Goal: Task Accomplishment & Management: Manage account settings

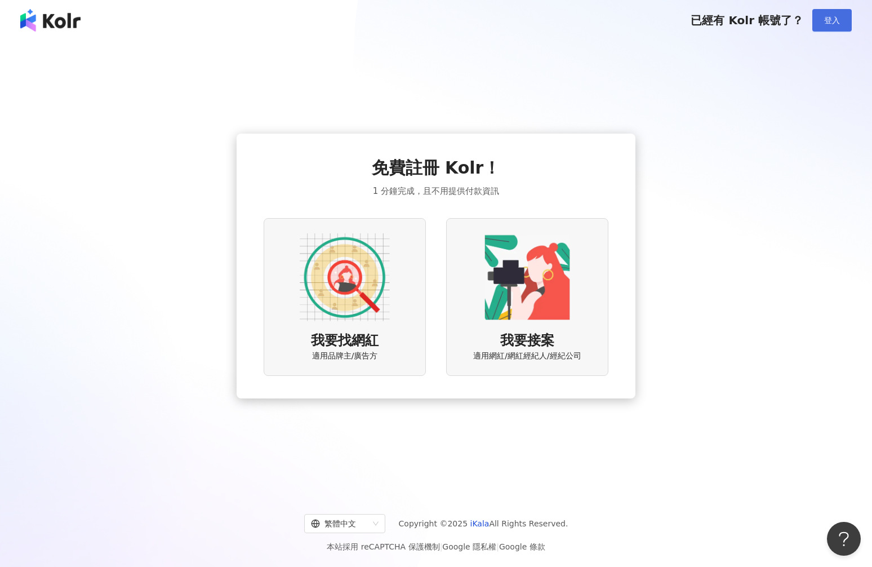
click at [846, 23] on button "登入" at bounding box center [832, 20] width 39 height 23
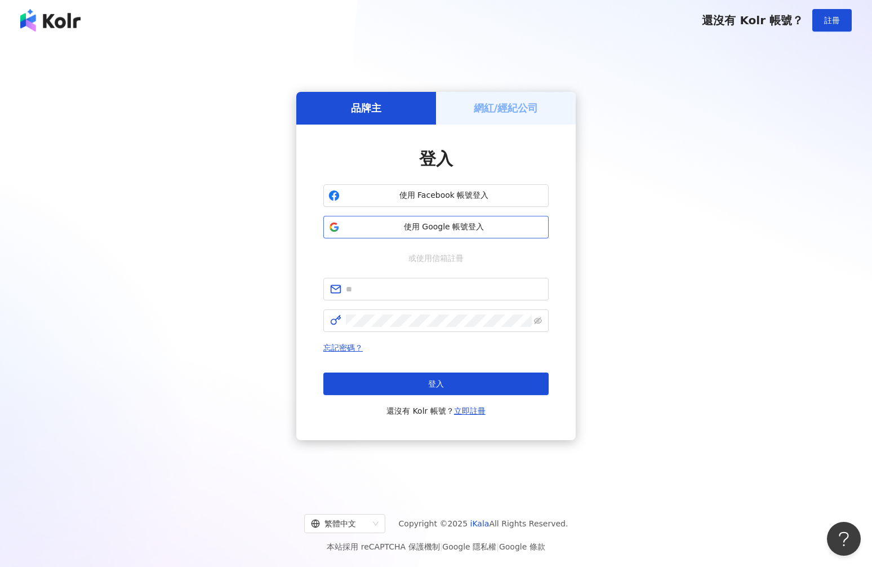
click at [404, 227] on span "使用 Google 帳號登入" at bounding box center [443, 226] width 199 height 11
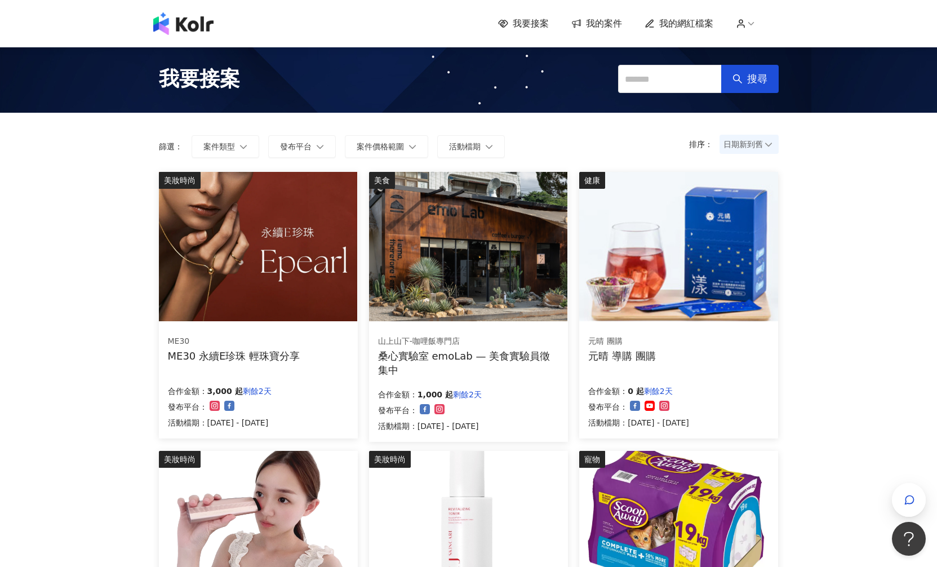
click at [693, 21] on span "我的網紅檔案" at bounding box center [686, 23] width 54 height 12
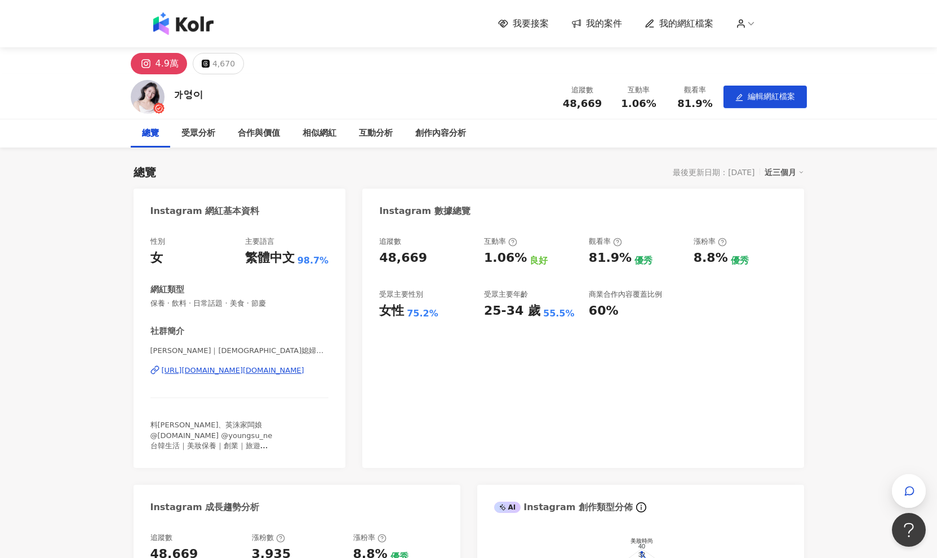
click at [398, 317] on div "女性" at bounding box center [391, 311] width 25 height 17
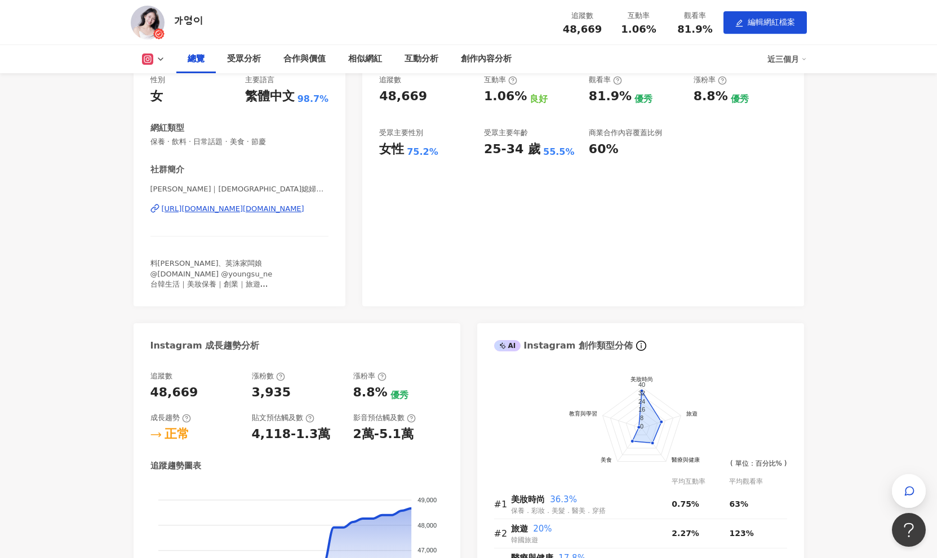
scroll to position [169, 0]
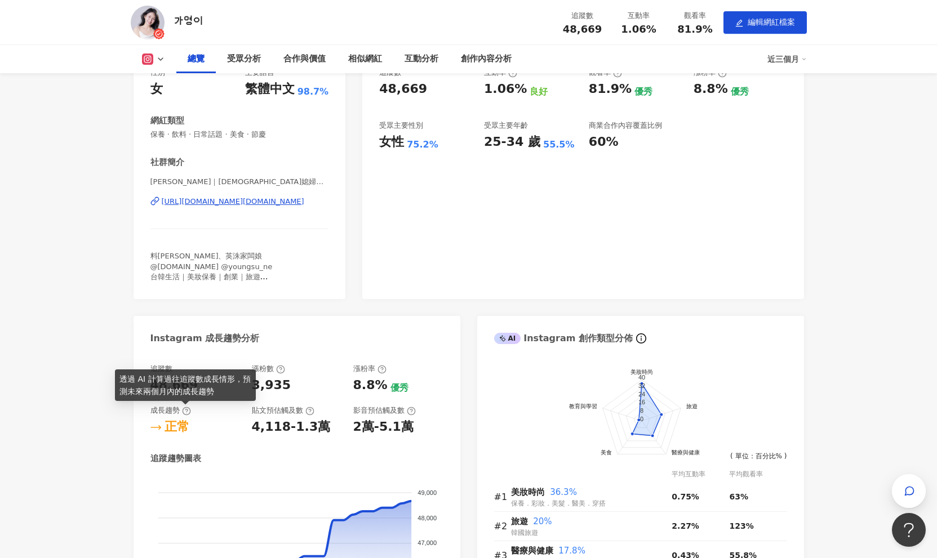
click at [186, 415] on circle at bounding box center [186, 410] width 7 height 7
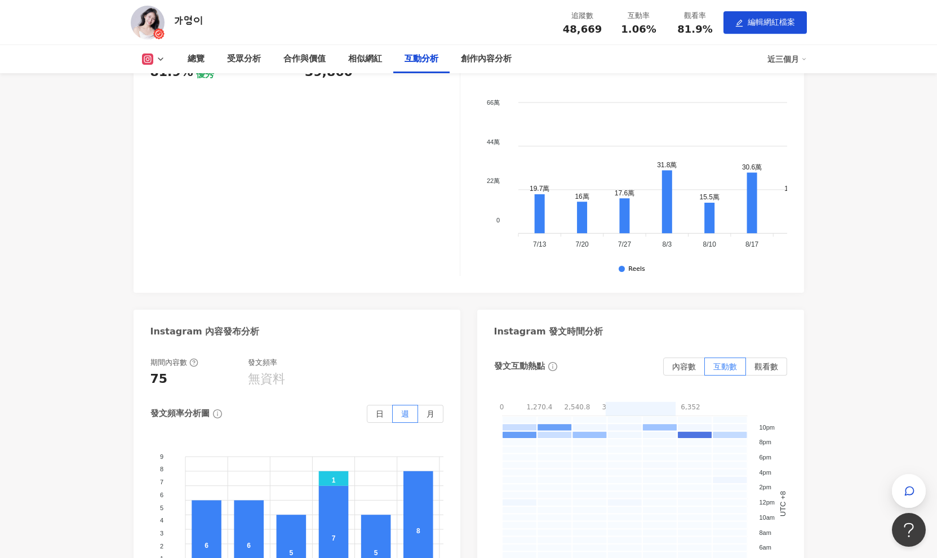
scroll to position [2348, 0]
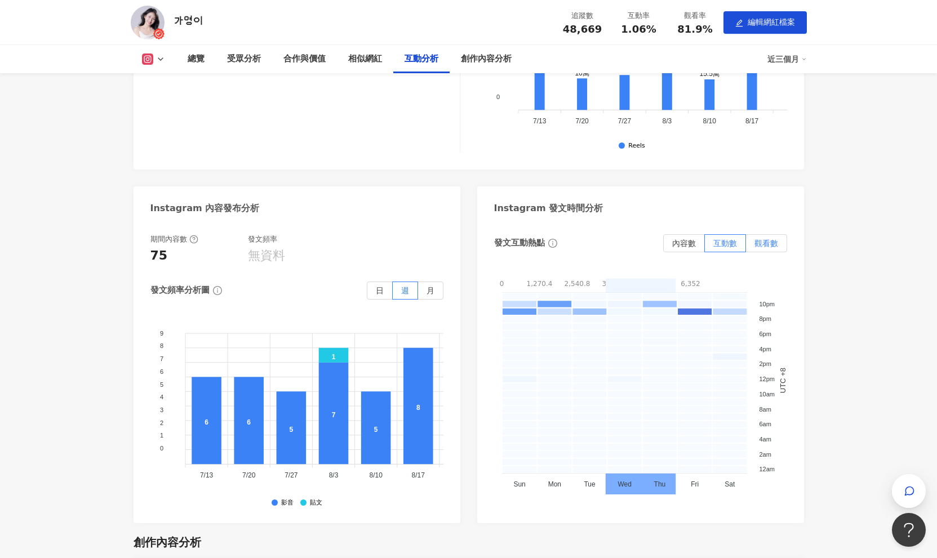
click at [761, 241] on span "觀看數" at bounding box center [767, 243] width 24 height 9
click at [709, 242] on label "互動數" at bounding box center [725, 243] width 41 height 18
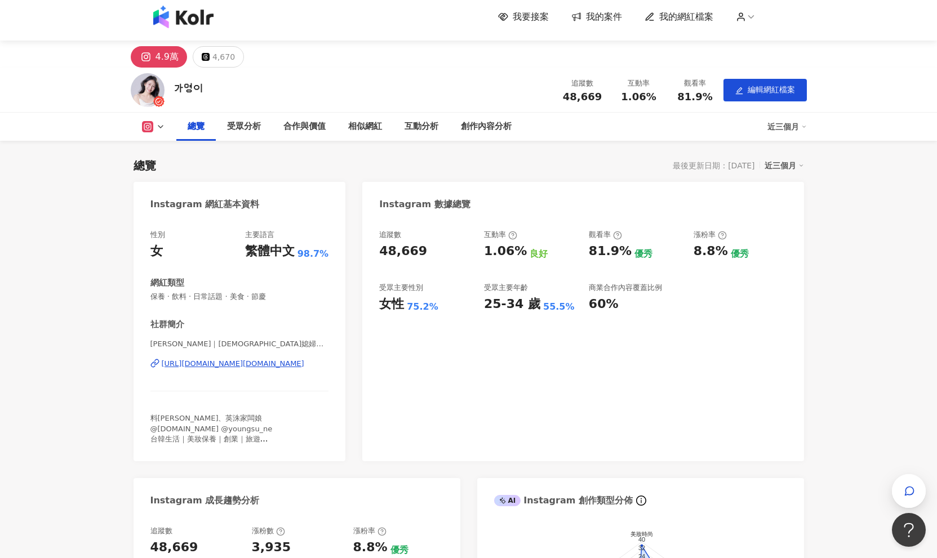
scroll to position [123, 0]
